Goal: Information Seeking & Learning: Understand process/instructions

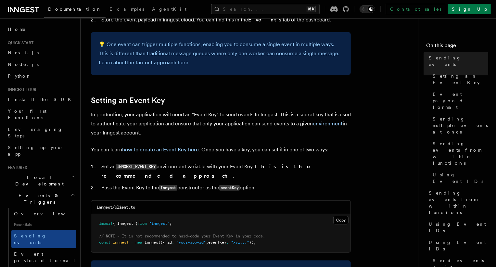
scroll to position [425, 0]
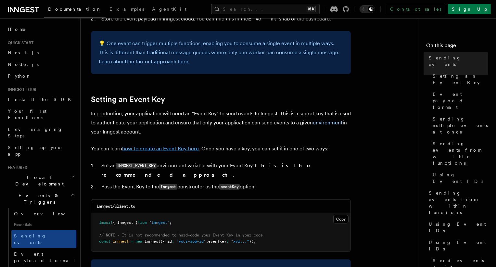
click at [163, 151] on link "how to create an Event Key here" at bounding box center [160, 149] width 77 height 6
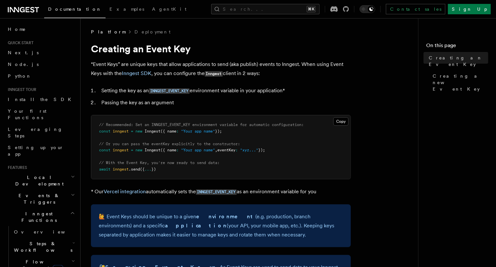
click at [168, 123] on span "// Recommended: Set an INNGEST_EVENT_KEY environment variable for automatic con…" at bounding box center [201, 124] width 205 height 5
copy span "INNGEST_EVENT_KEY"
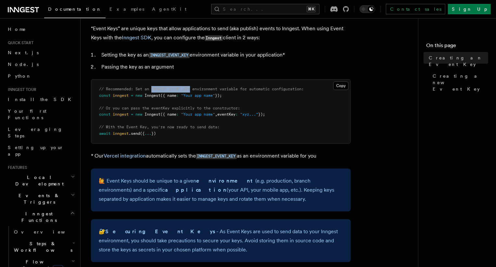
scroll to position [35, 0]
click at [181, 90] on span "// Recommended: Set an INNGEST_EVENT_KEY environment variable for automatic con…" at bounding box center [201, 89] width 205 height 5
